Goal: Information Seeking & Learning: Learn about a topic

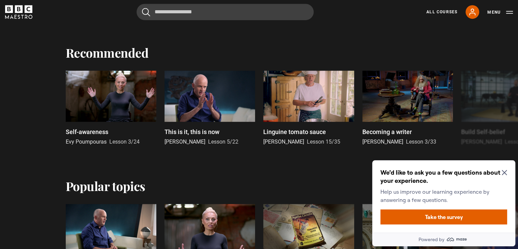
scroll to position [341, 0]
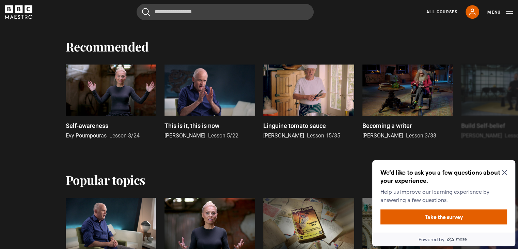
click at [507, 173] on icon "Close Maze Prompt" at bounding box center [504, 172] width 5 height 5
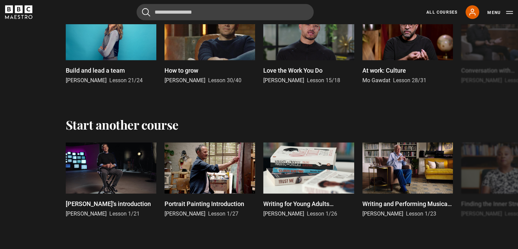
scroll to position [1330, 0]
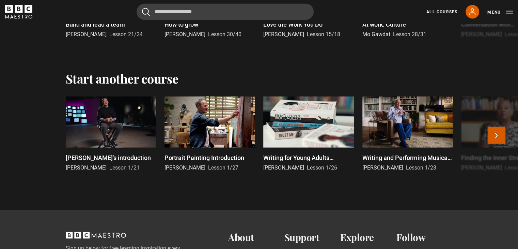
click at [498, 133] on button "Next" at bounding box center [496, 135] width 17 height 17
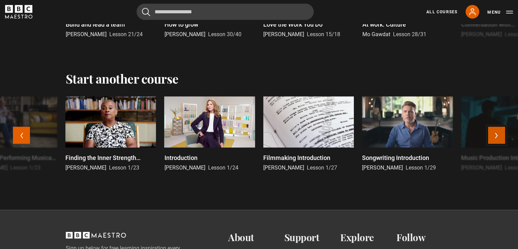
click at [498, 133] on button "Next" at bounding box center [496, 135] width 17 height 17
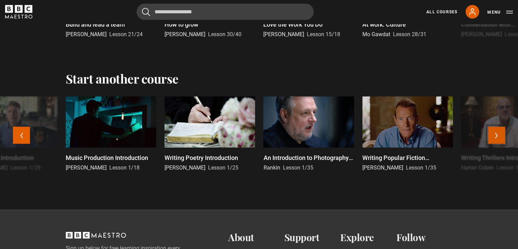
click at [498, 133] on button "Next" at bounding box center [496, 135] width 17 height 17
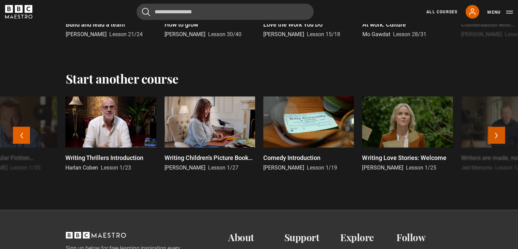
click at [498, 133] on button "Next" at bounding box center [496, 135] width 17 height 17
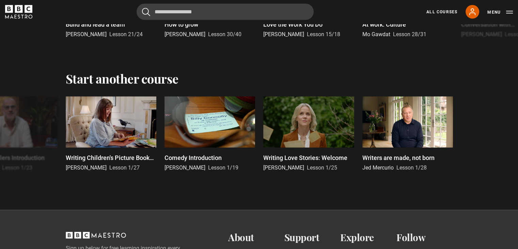
scroll to position [1112, 0]
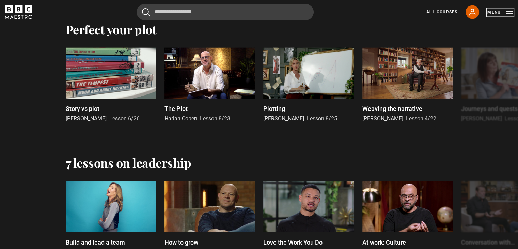
click at [507, 13] on button "Menu" at bounding box center [501, 12] width 26 height 7
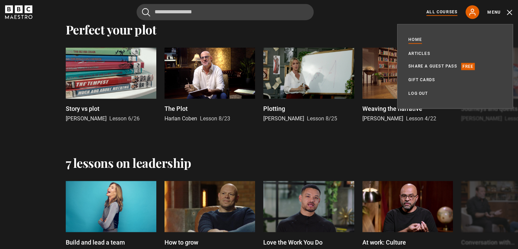
click at [442, 12] on link "All Courses" at bounding box center [442, 12] width 31 height 6
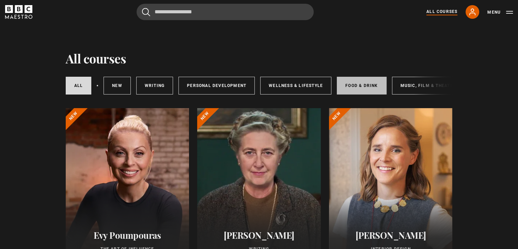
click at [357, 87] on link "Food & Drink" at bounding box center [361, 86] width 49 height 18
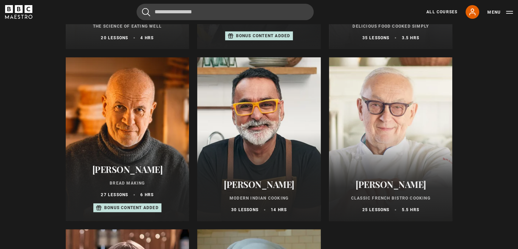
scroll to position [245, 0]
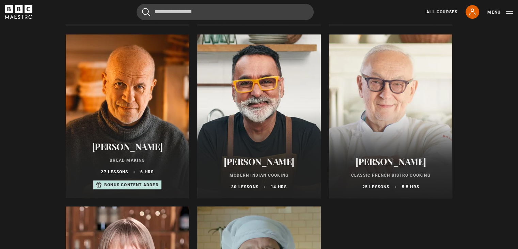
click at [136, 115] on div at bounding box center [128, 116] width 124 height 164
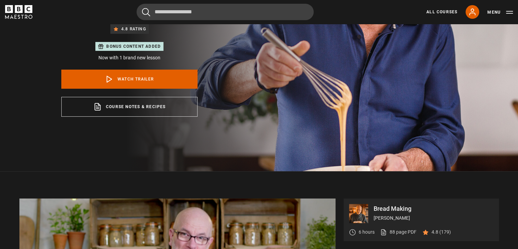
scroll to position [217, 0]
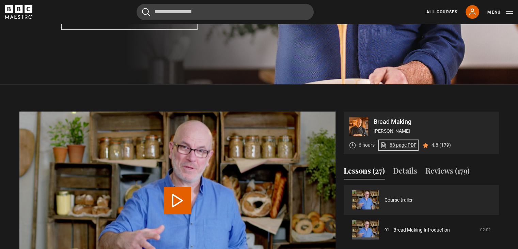
click at [405, 144] on link "88 page PDF (opens in new tab)" at bounding box center [398, 144] width 36 height 7
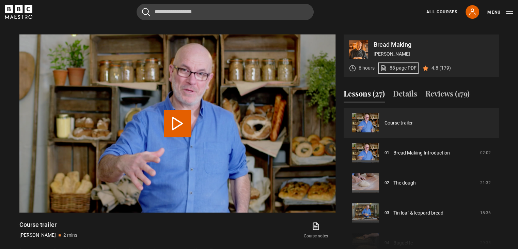
scroll to position [345, 0]
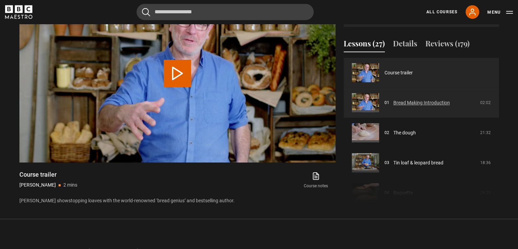
click at [401, 106] on link "Bread Making Introduction" at bounding box center [422, 102] width 57 height 7
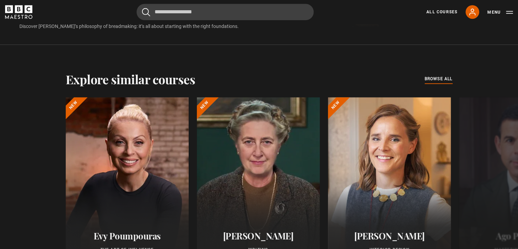
scroll to position [301, 0]
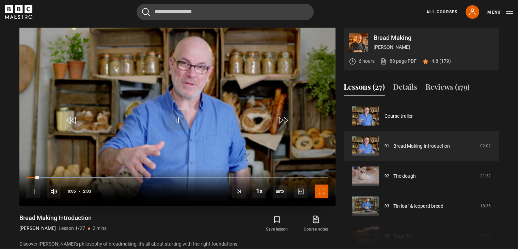
click at [322, 191] on span "Video Player" at bounding box center [322, 191] width 14 height 14
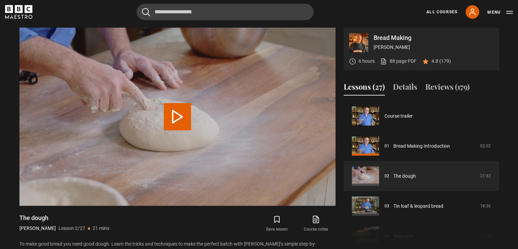
scroll to position [30, 0]
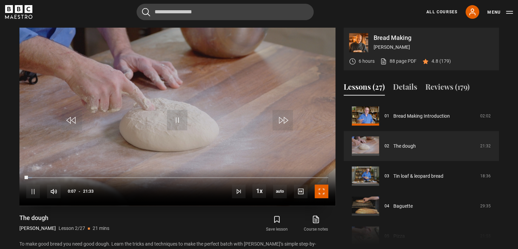
click at [321, 190] on span "Video Player" at bounding box center [322, 191] width 14 height 14
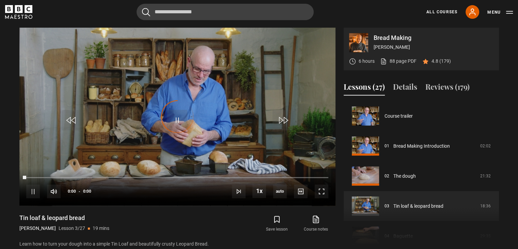
scroll to position [60, 0]
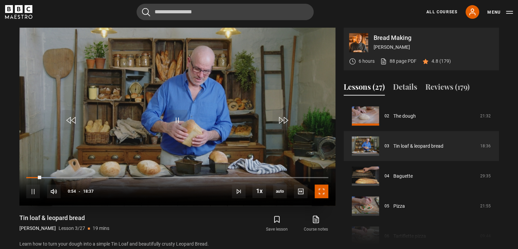
click at [323, 191] on span "Video Player" at bounding box center [322, 191] width 14 height 14
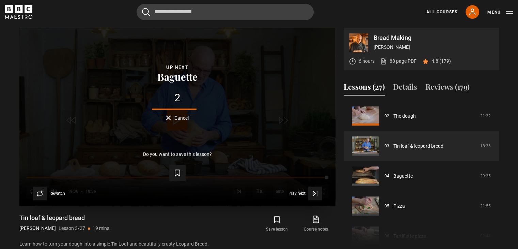
click at [181, 118] on span "Cancel" at bounding box center [181, 118] width 14 height 5
